Goal: Navigation & Orientation: Find specific page/section

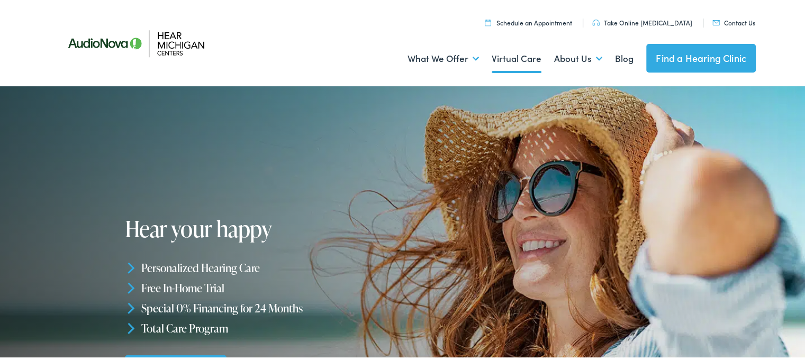
click at [522, 58] on link "Virtual Care" at bounding box center [517, 57] width 50 height 39
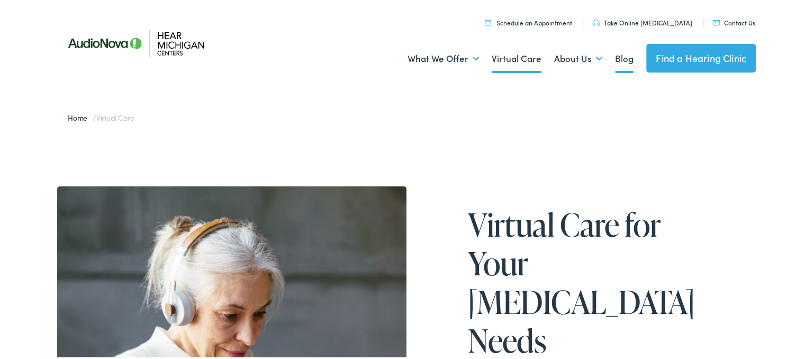
click at [615, 56] on link "Blog" at bounding box center [624, 57] width 19 height 39
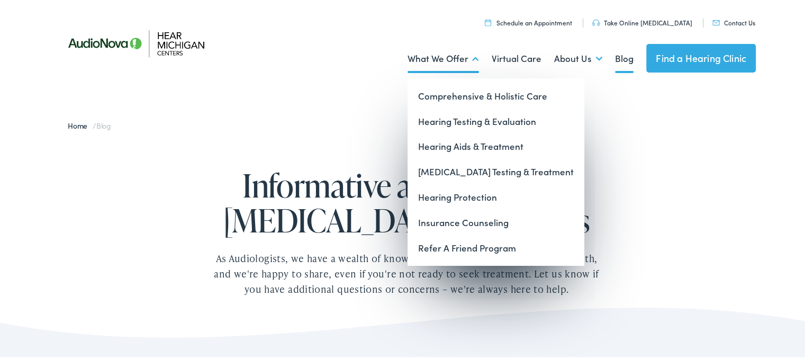
click at [438, 54] on link "What We Offer" at bounding box center [443, 57] width 71 height 39
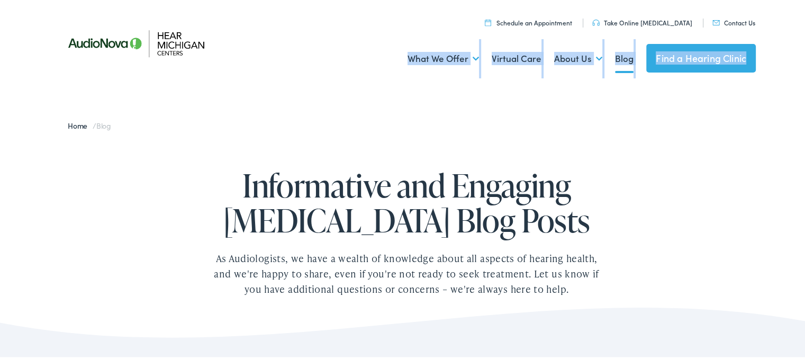
drag, startPoint x: 802, startPoint y: 11, endPoint x: 812, endPoint y: 43, distance: 33.3
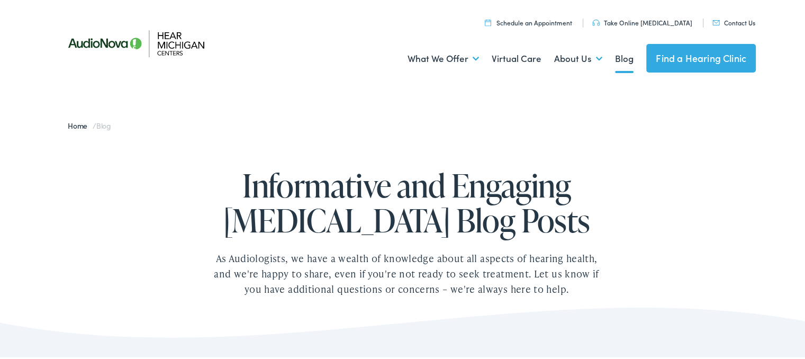
click at [715, 183] on div "Informative and Engaging [MEDICAL_DATA] Blog Posts As Audiologists, we have a w…" at bounding box center [406, 223] width 813 height 166
click at [68, 127] on link "Home" at bounding box center [80, 124] width 25 height 11
